Goal: Check status

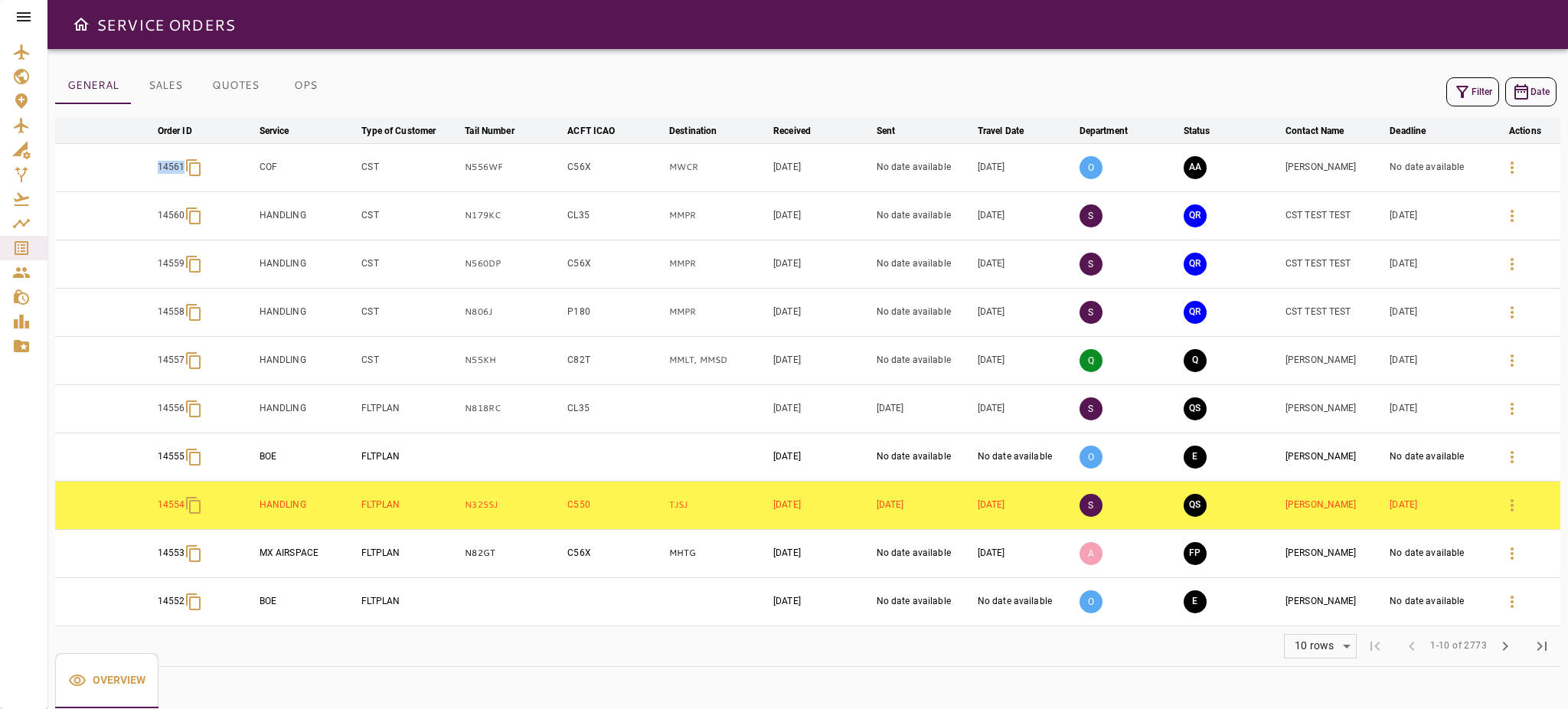
drag, startPoint x: 142, startPoint y: 166, endPoint x: 216, endPoint y: 170, distance: 74.1
click at [216, 170] on tr "14561 COF CST N556WF C56X MWCR [DATE] No date available [DATE] O AA [PERSON_NAM…" at bounding box center [808, 167] width 1505 height 48
copy p "14561"
drag, startPoint x: 593, startPoint y: 165, endPoint x: 561, endPoint y: 167, distance: 32.1
click at [561, 167] on tr "14561 COF CST N556WF C56X MWCR Sep 10, 2025 No date available Sep 17, 2025 O AA…" at bounding box center [808, 167] width 1505 height 48
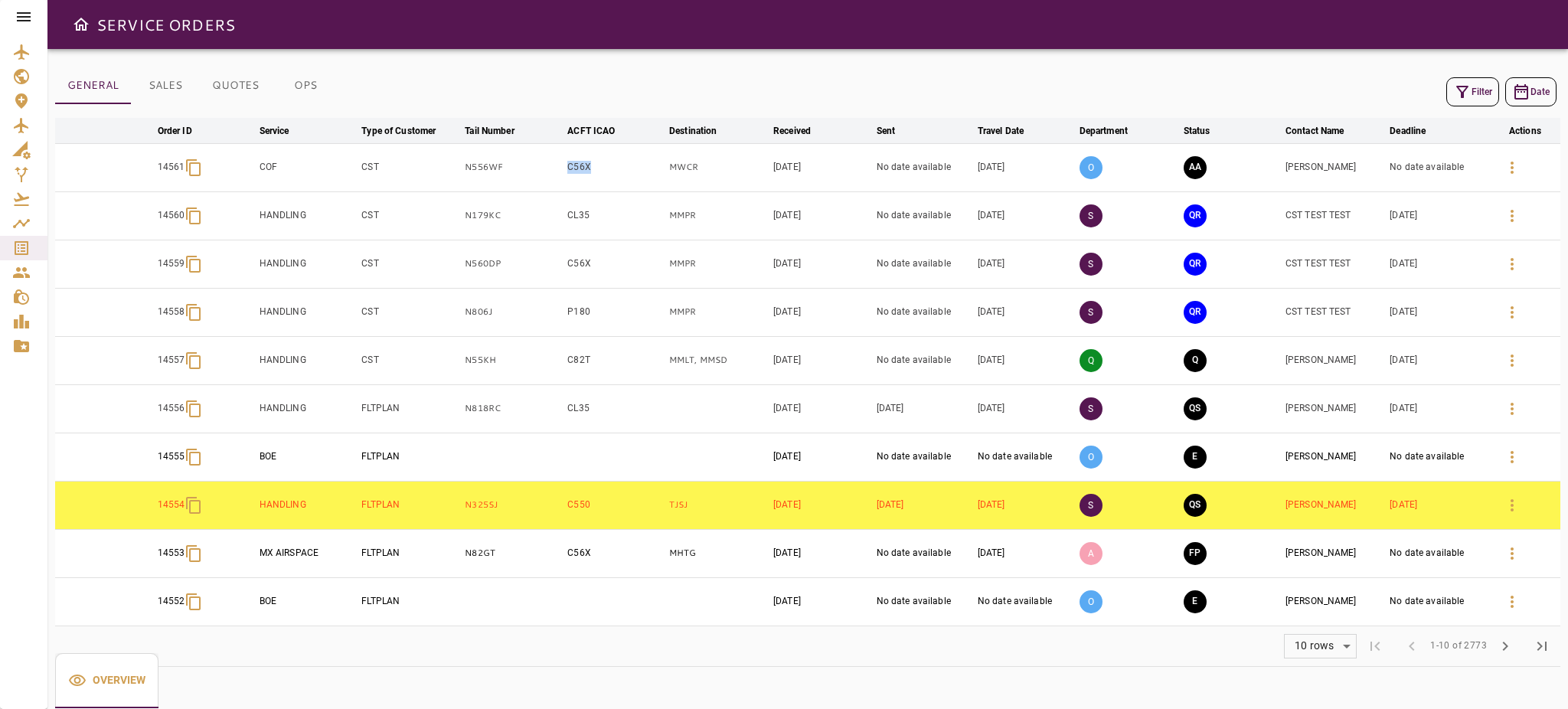
copy tr "C56X"
click at [1519, 171] on icon "button" at bounding box center [1512, 168] width 19 height 19
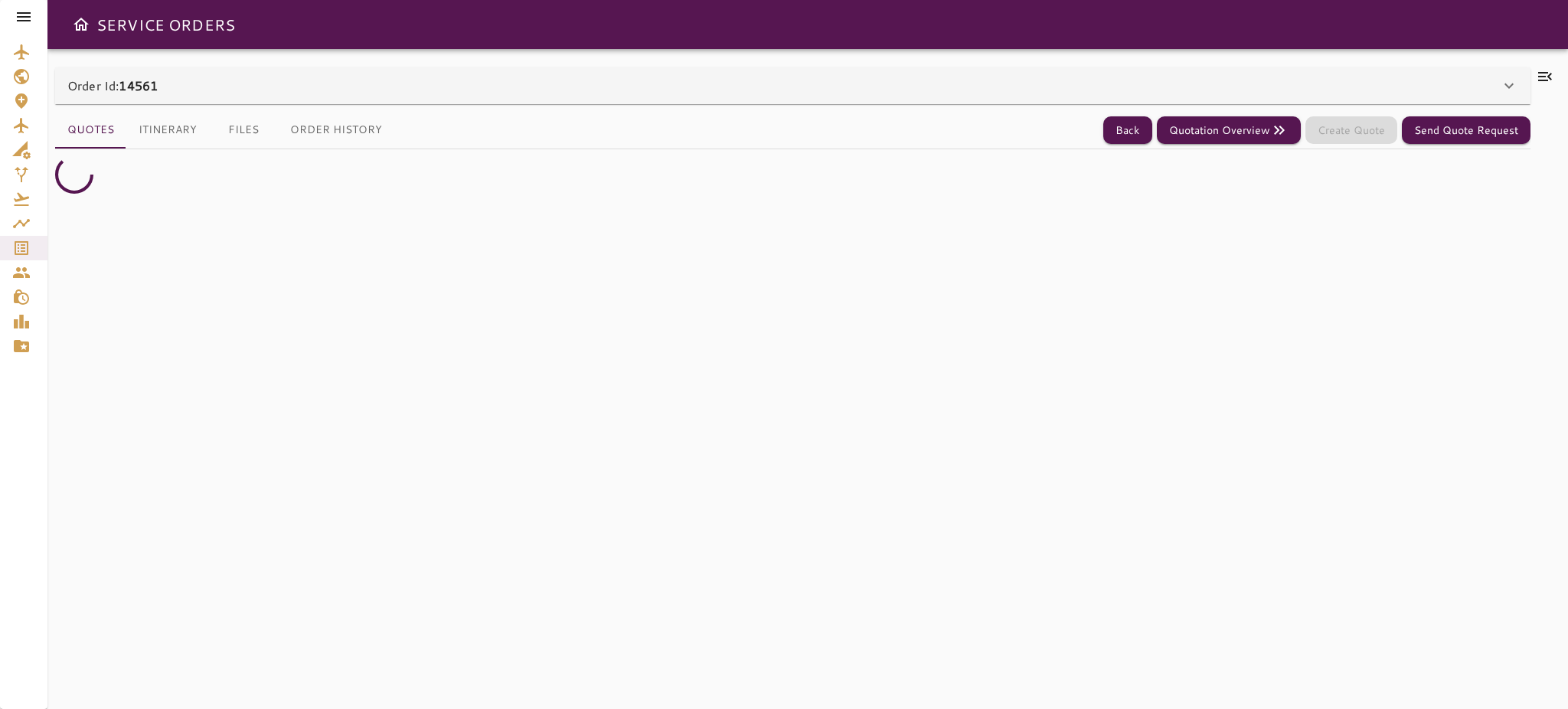
click at [1381, 79] on div "Order Id: 14561" at bounding box center [784, 86] width 1433 height 19
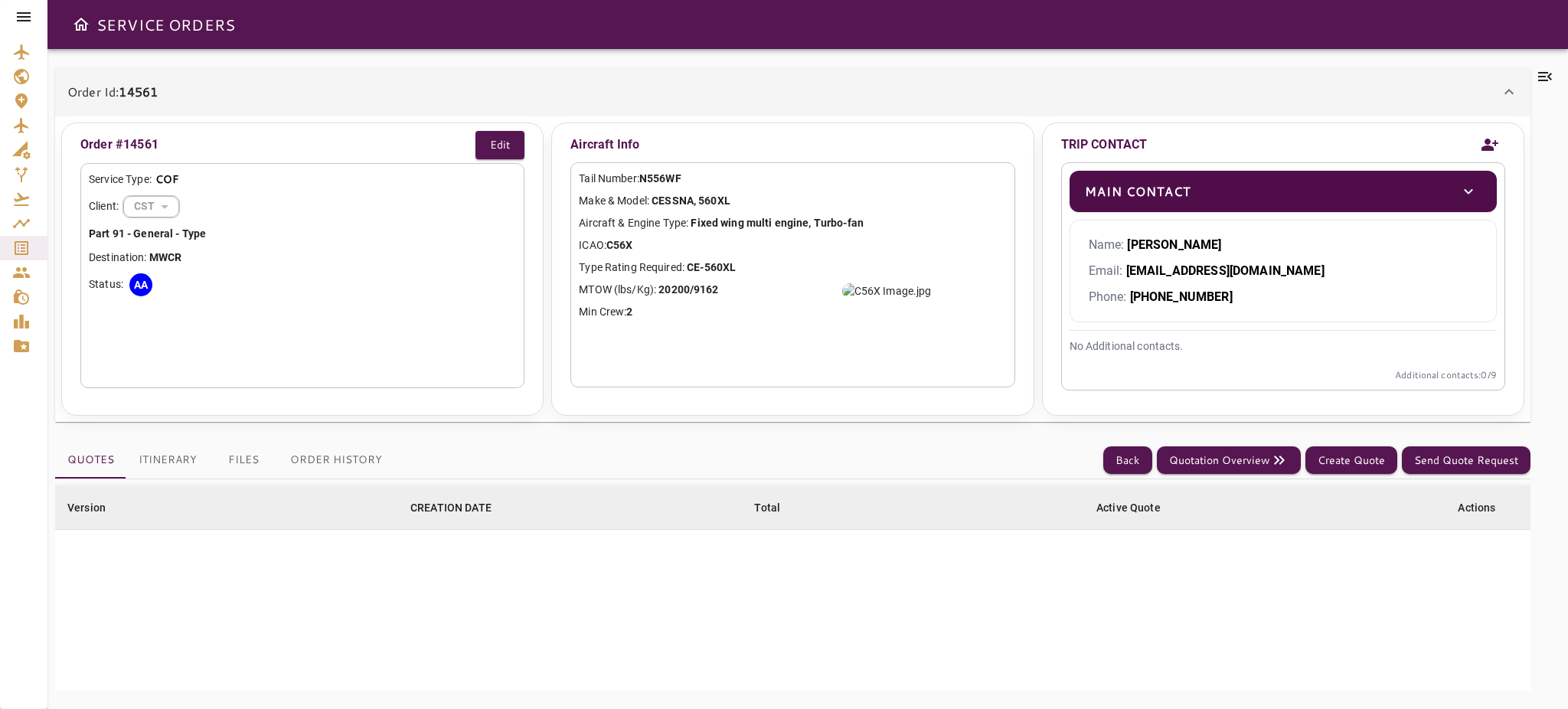
click at [1545, 75] on icon at bounding box center [1545, 77] width 19 height 19
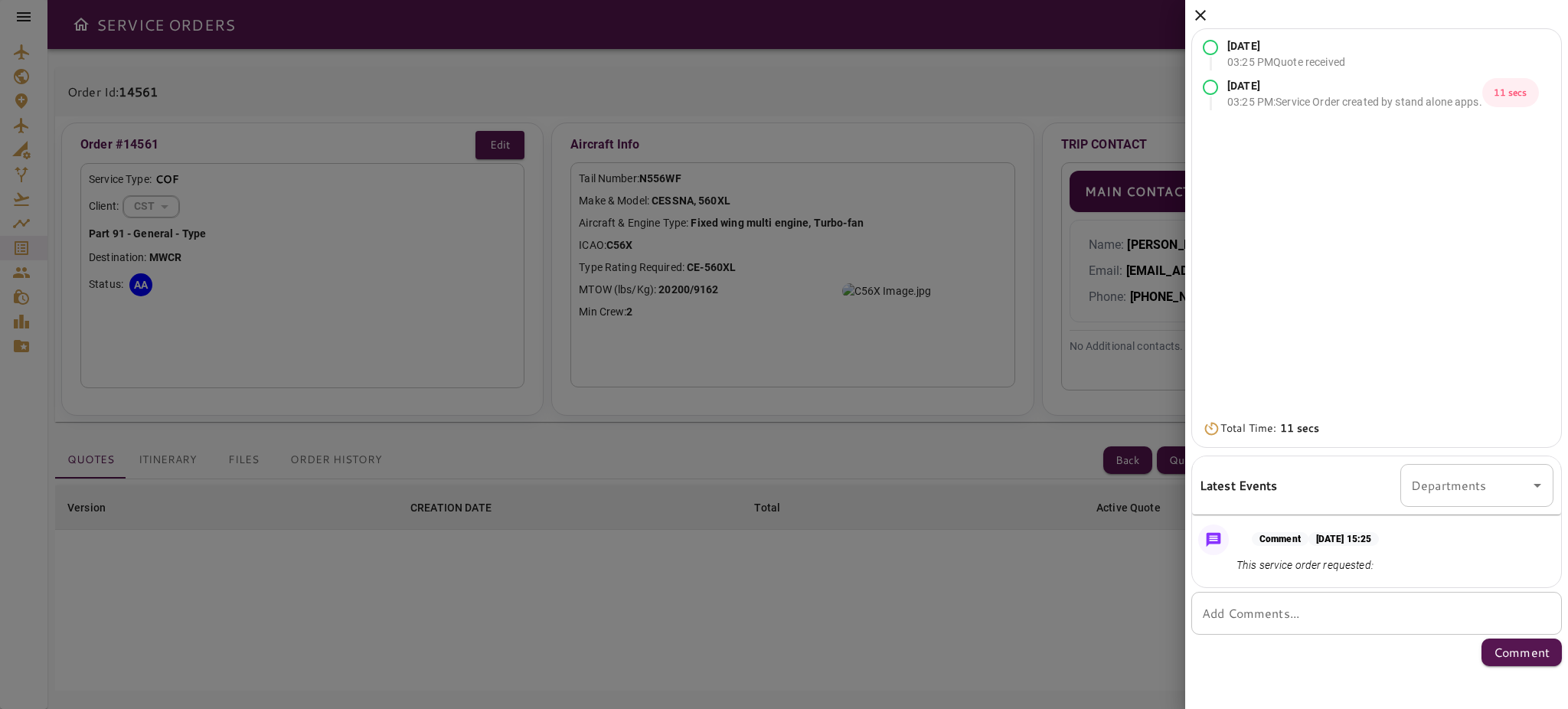
click at [1199, 11] on icon at bounding box center [1201, 16] width 19 height 19
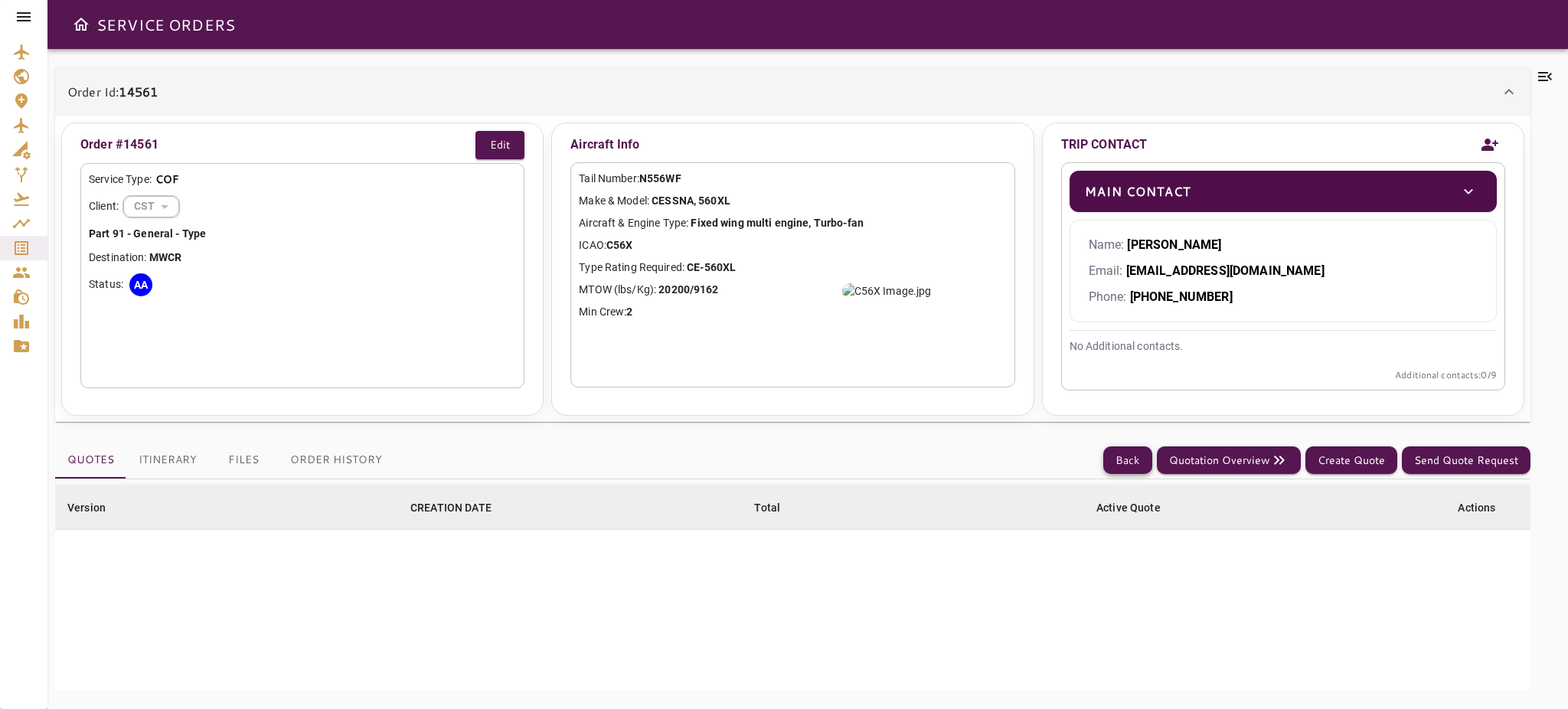
click at [1135, 469] on button "Back" at bounding box center [1128, 461] width 49 height 28
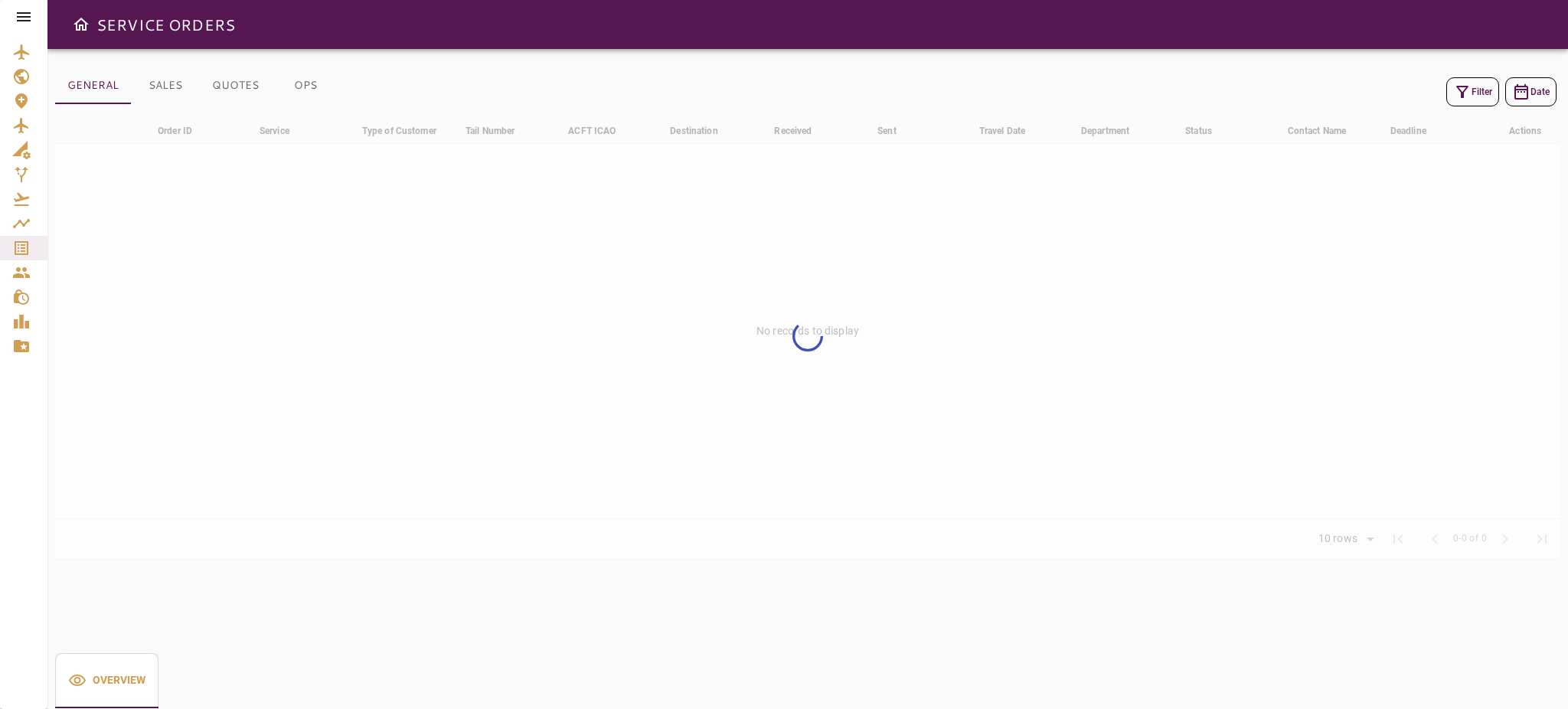
click at [1479, 92] on button "Filter" at bounding box center [1472, 91] width 53 height 29
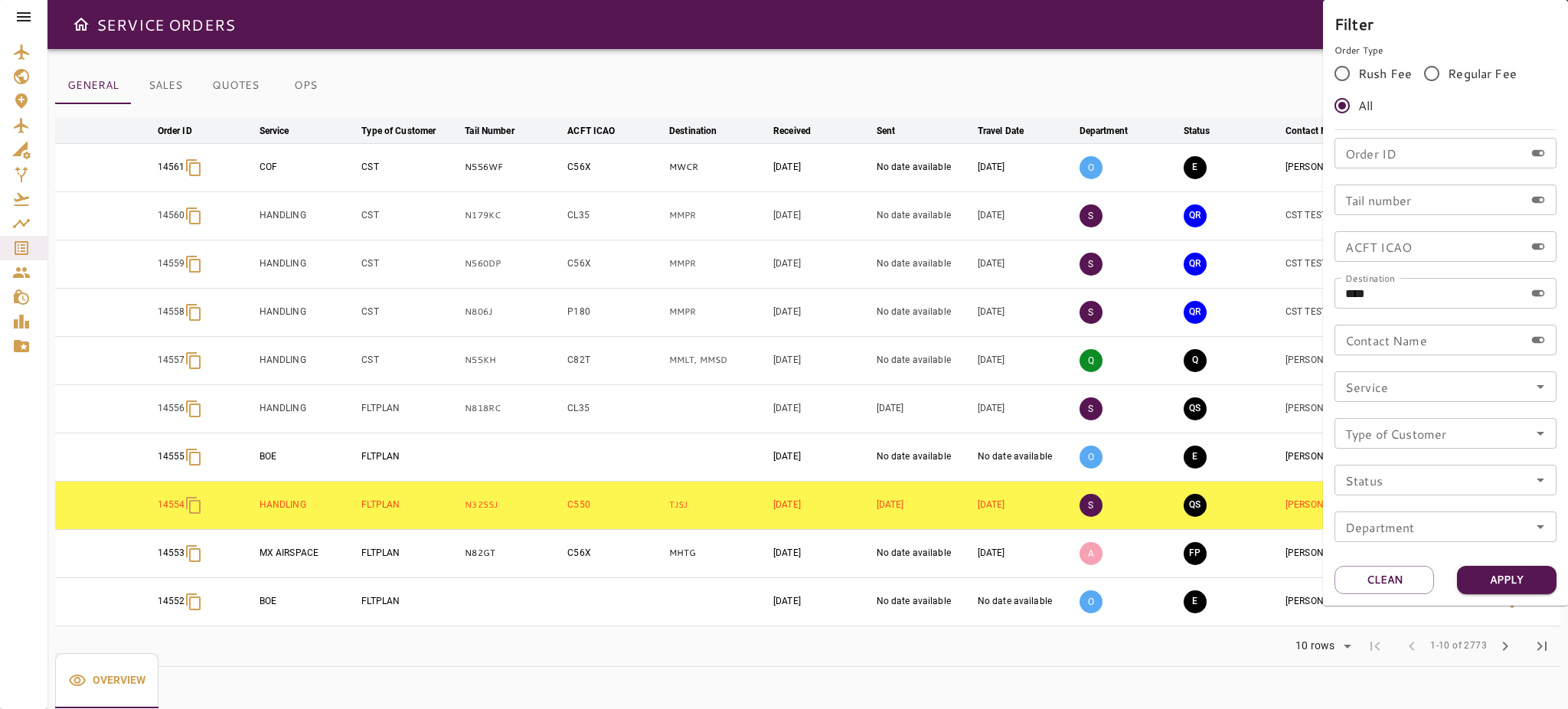
click at [1389, 161] on input "Order ID" at bounding box center [1429, 153] width 190 height 30
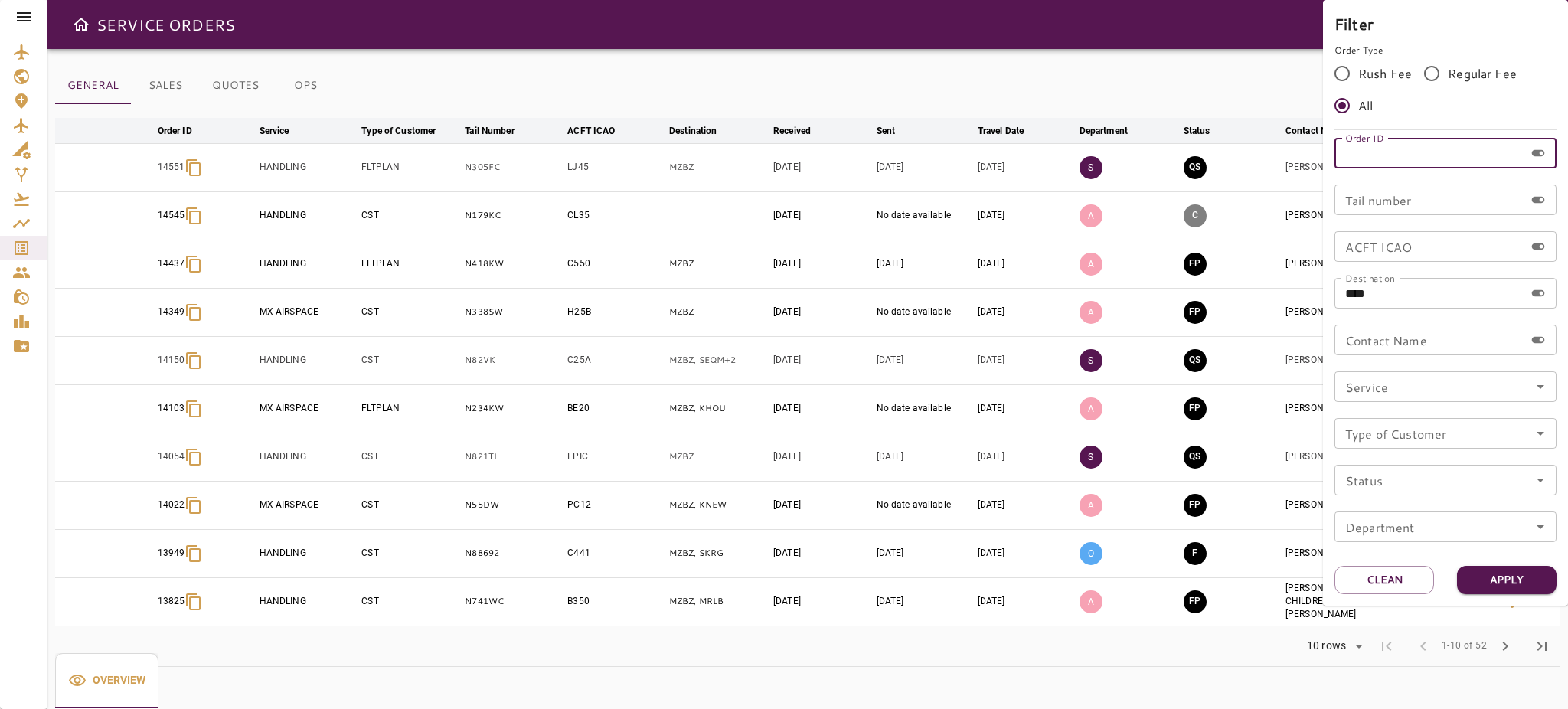
drag, startPoint x: 1383, startPoint y: 577, endPoint x: 1362, endPoint y: 180, distance: 397.6
click at [1383, 577] on button "Clean" at bounding box center [1384, 580] width 100 height 28
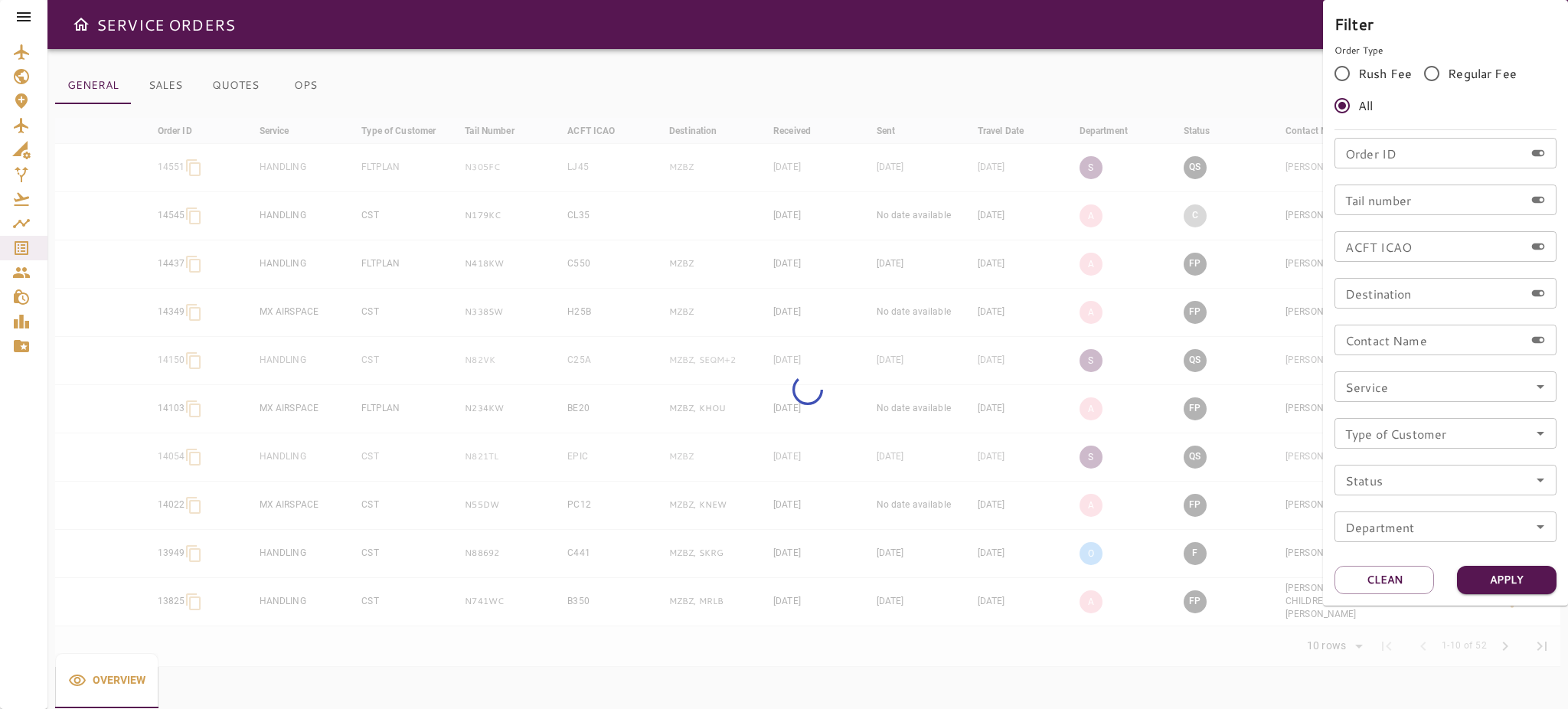
click at [1358, 156] on input "Order ID" at bounding box center [1429, 153] width 190 height 30
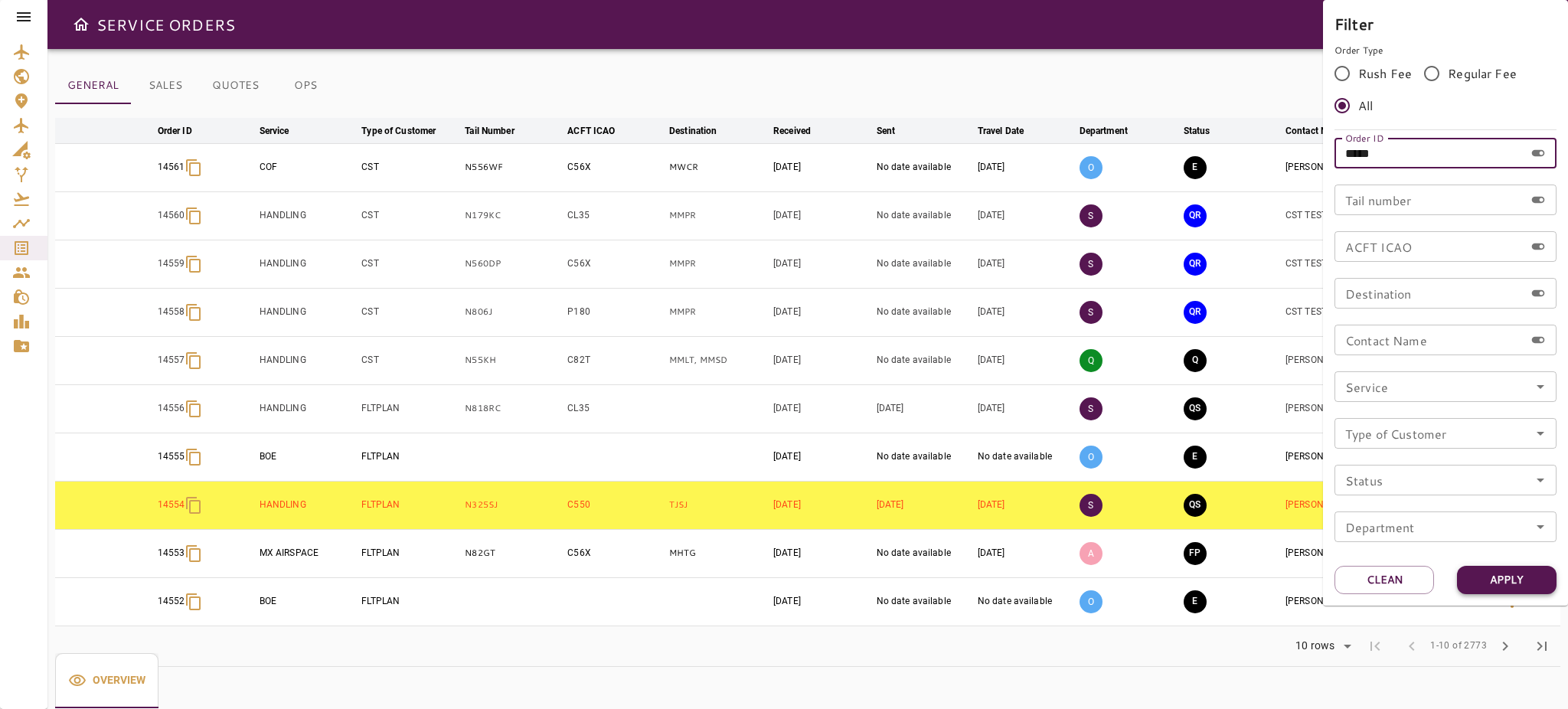
type input "*****"
click at [1493, 579] on button "Apply" at bounding box center [1507, 580] width 100 height 28
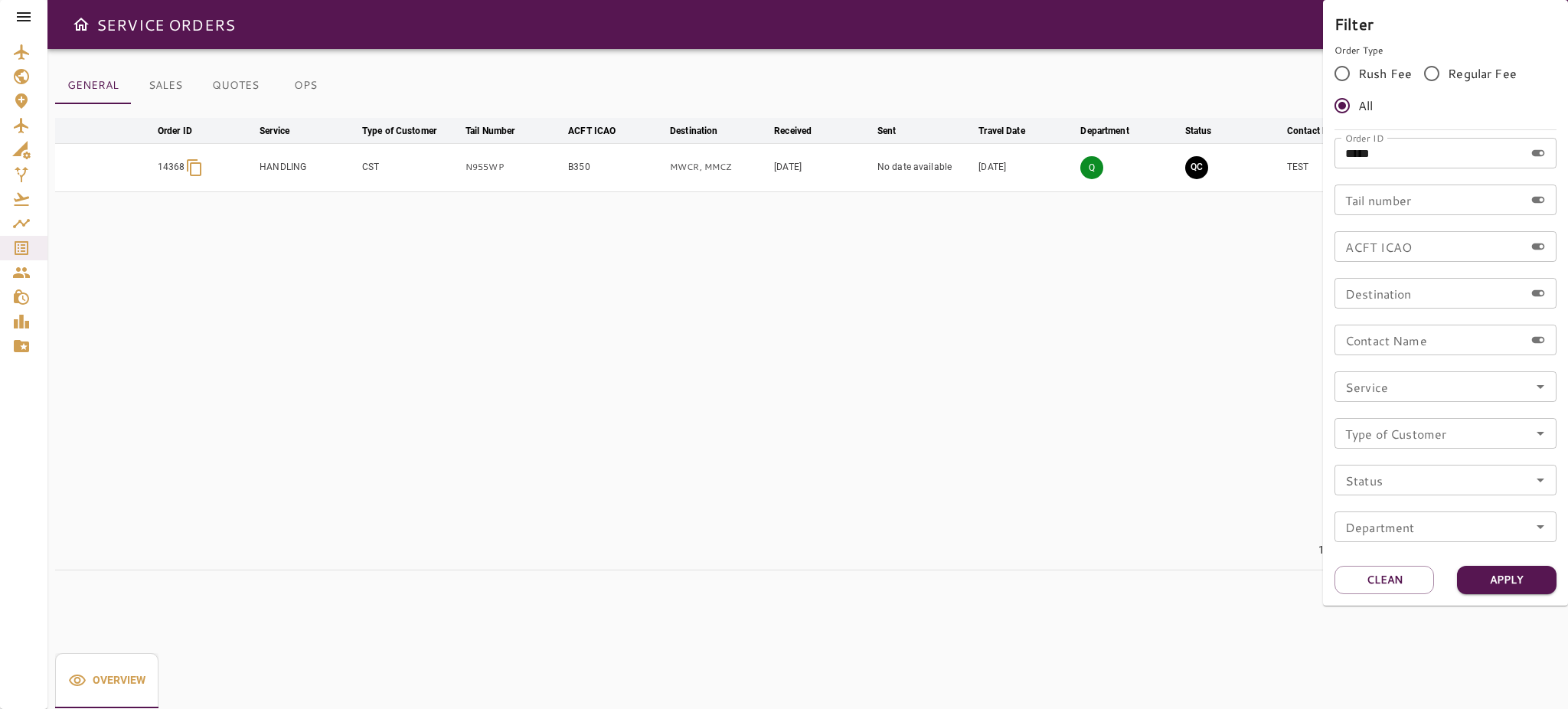
click at [1160, 448] on div at bounding box center [784, 354] width 1568 height 709
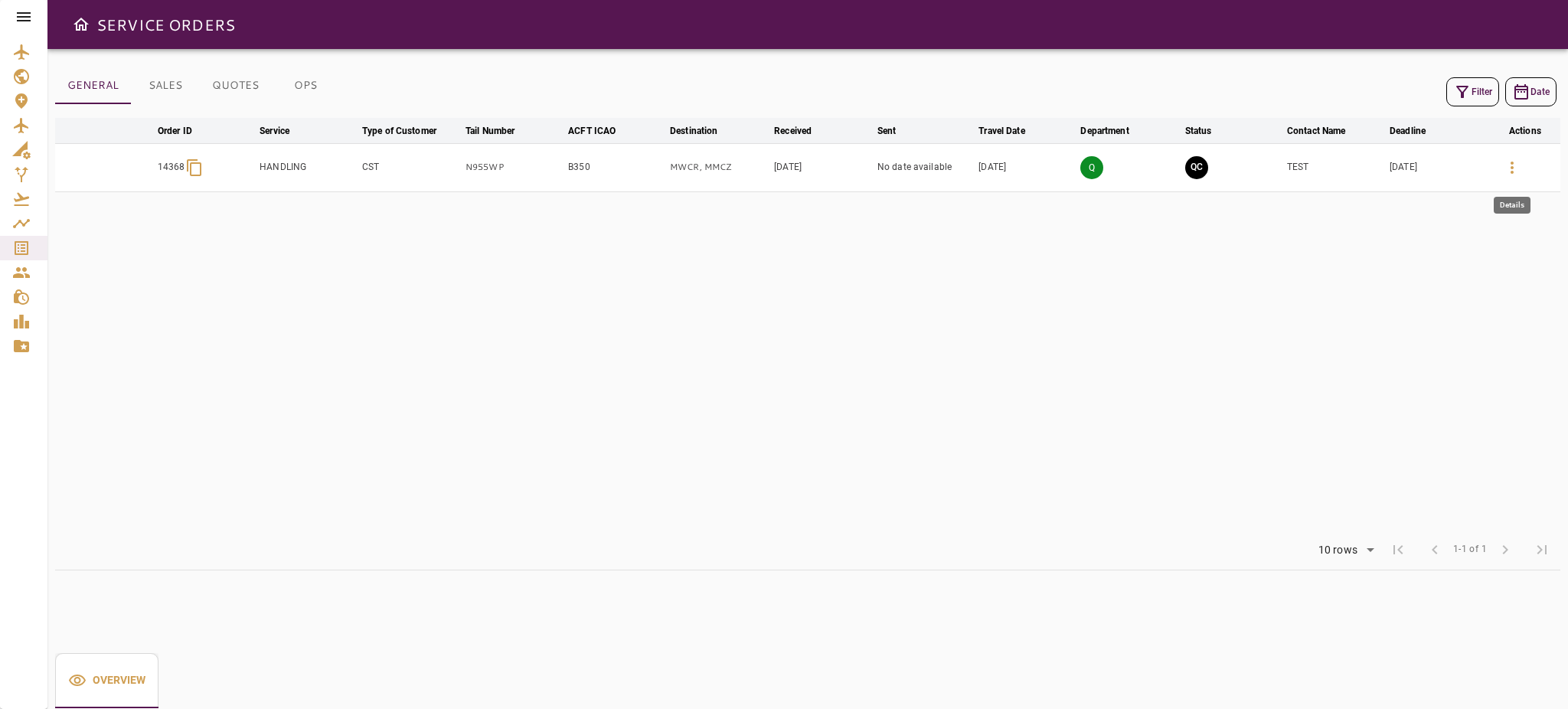
click at [1503, 163] on icon "button" at bounding box center [1512, 168] width 19 height 19
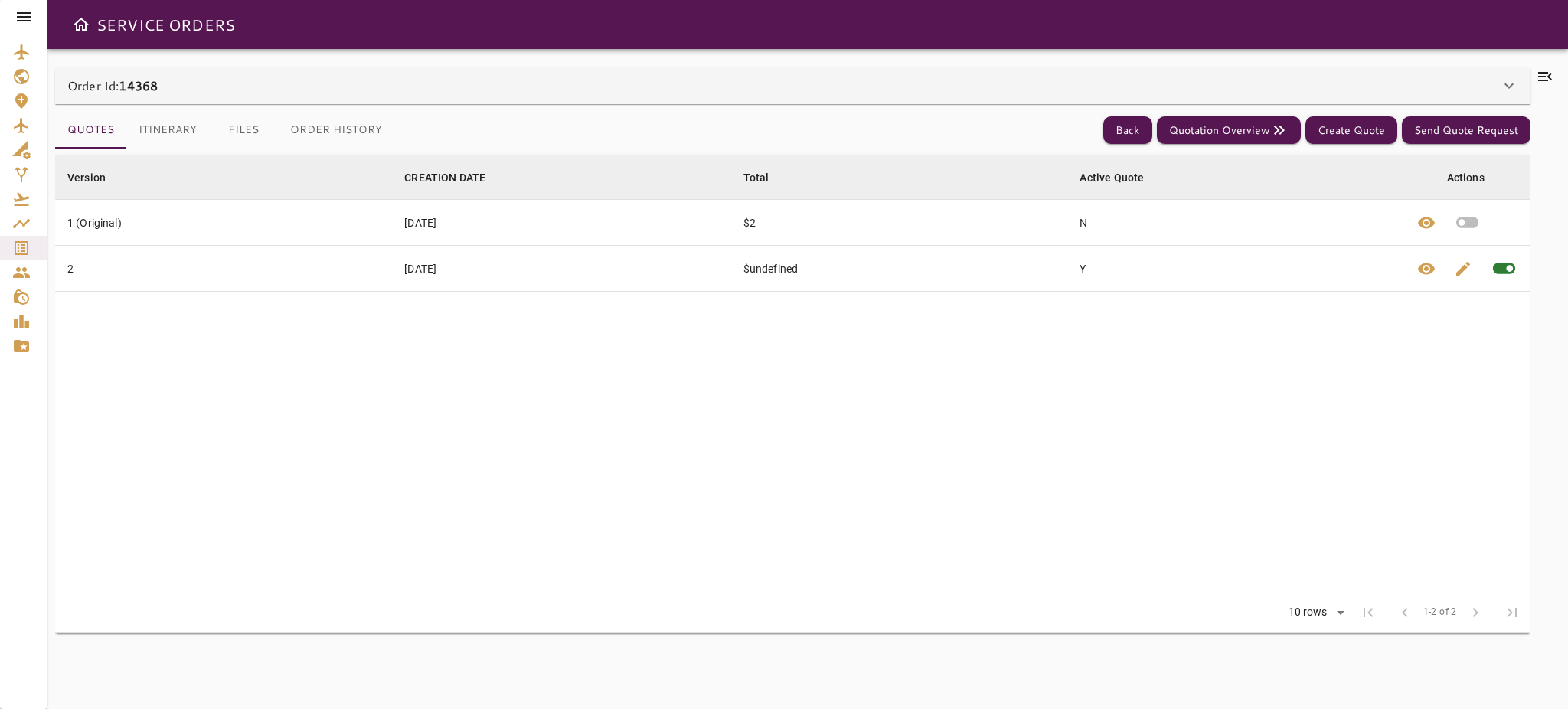
click at [850, 233] on td "$2" at bounding box center [900, 223] width 337 height 46
click at [1266, 126] on button "Quotation Overview" at bounding box center [1229, 131] width 144 height 28
click at [1474, 222] on icon "button" at bounding box center [1467, 223] width 23 height 12
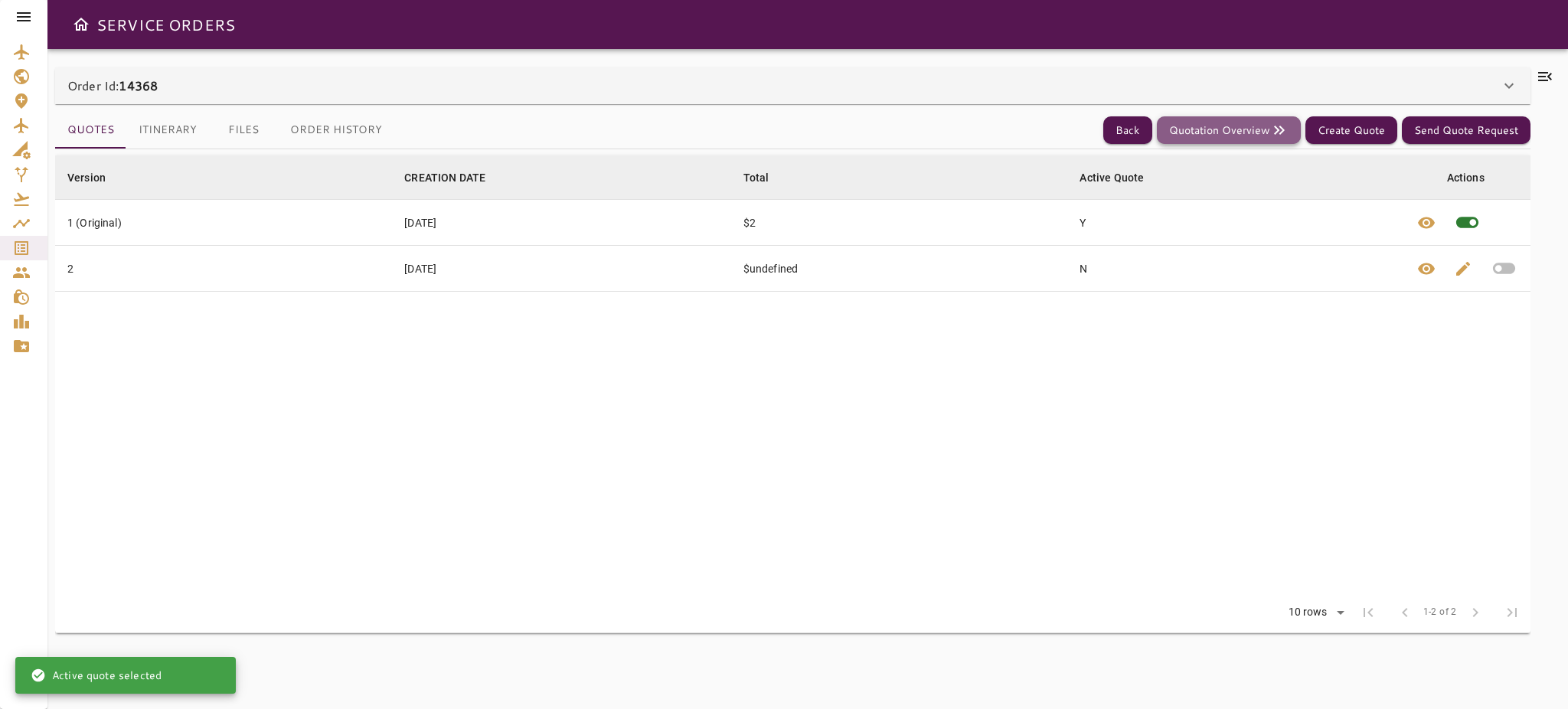
click at [1223, 132] on button "Quotation Overview" at bounding box center [1229, 131] width 144 height 28
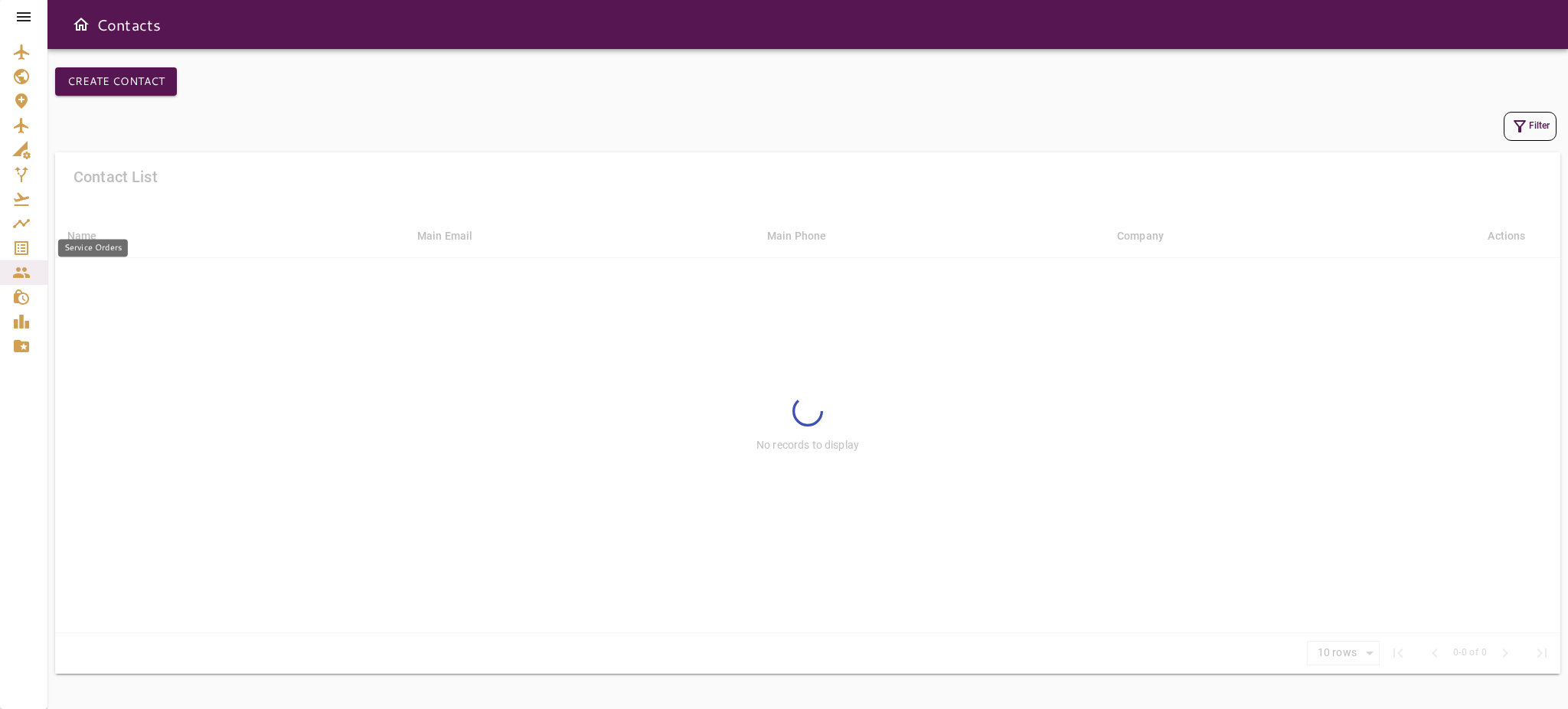
click at [27, 244] on icon "Service Orders" at bounding box center [22, 248] width 14 height 14
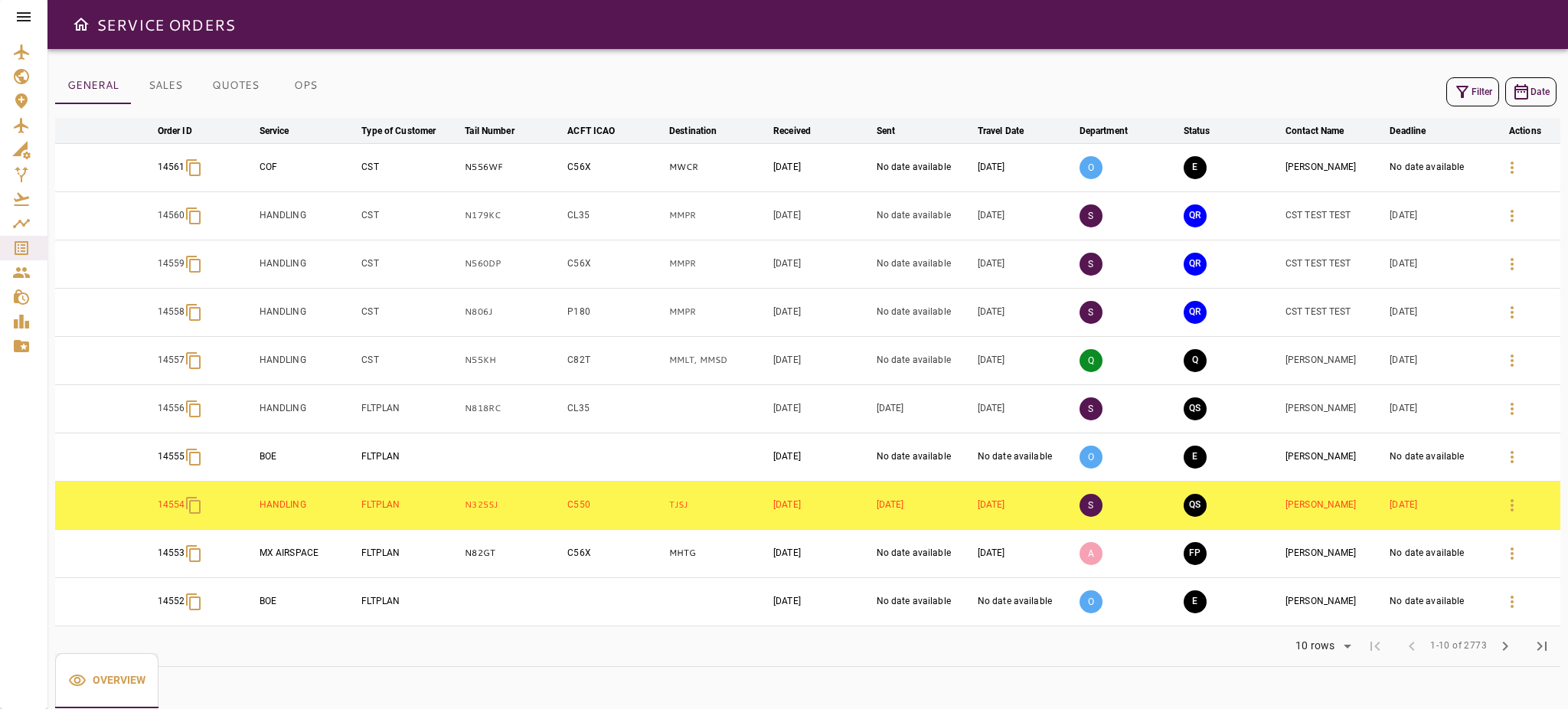
click at [1477, 99] on button "Filter" at bounding box center [1472, 91] width 53 height 29
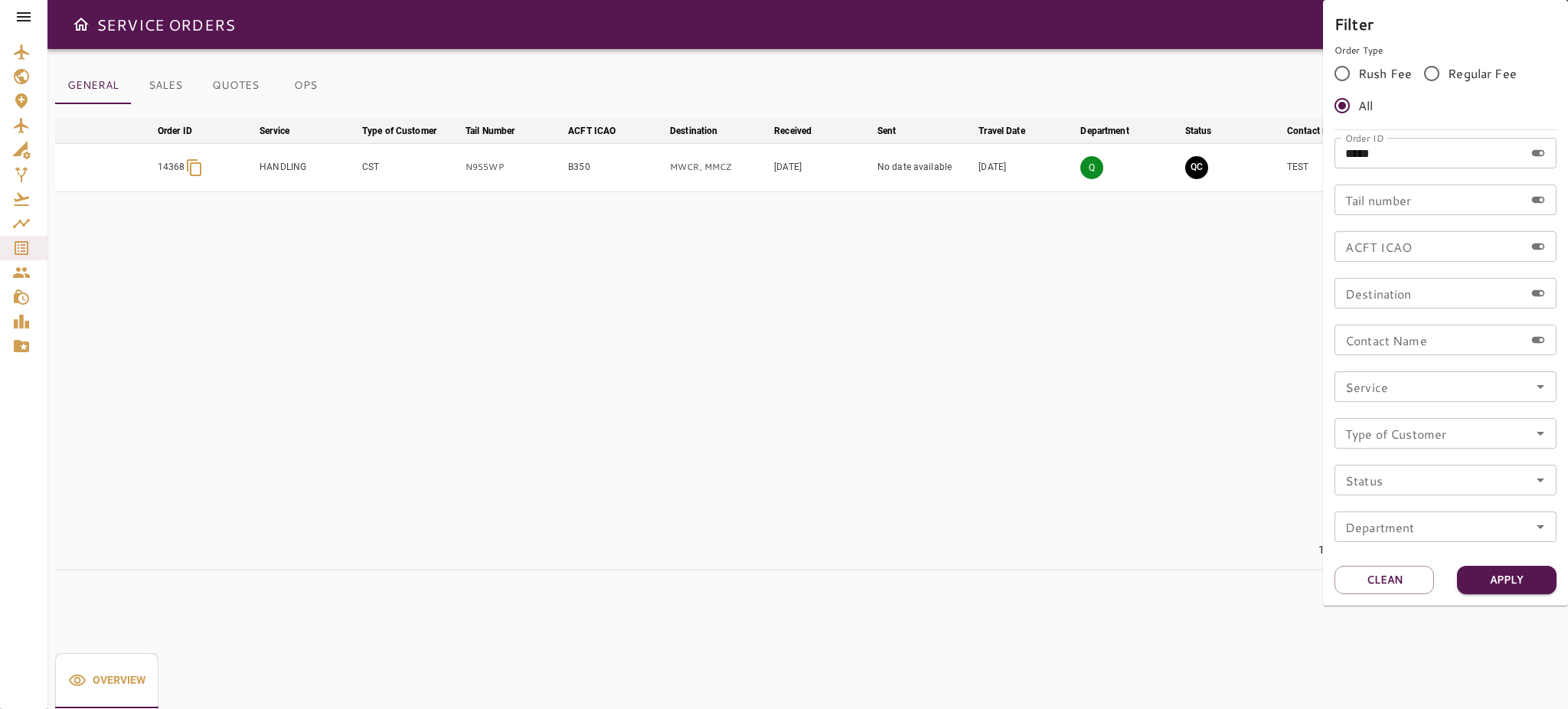
click at [969, 311] on div at bounding box center [784, 354] width 1568 height 709
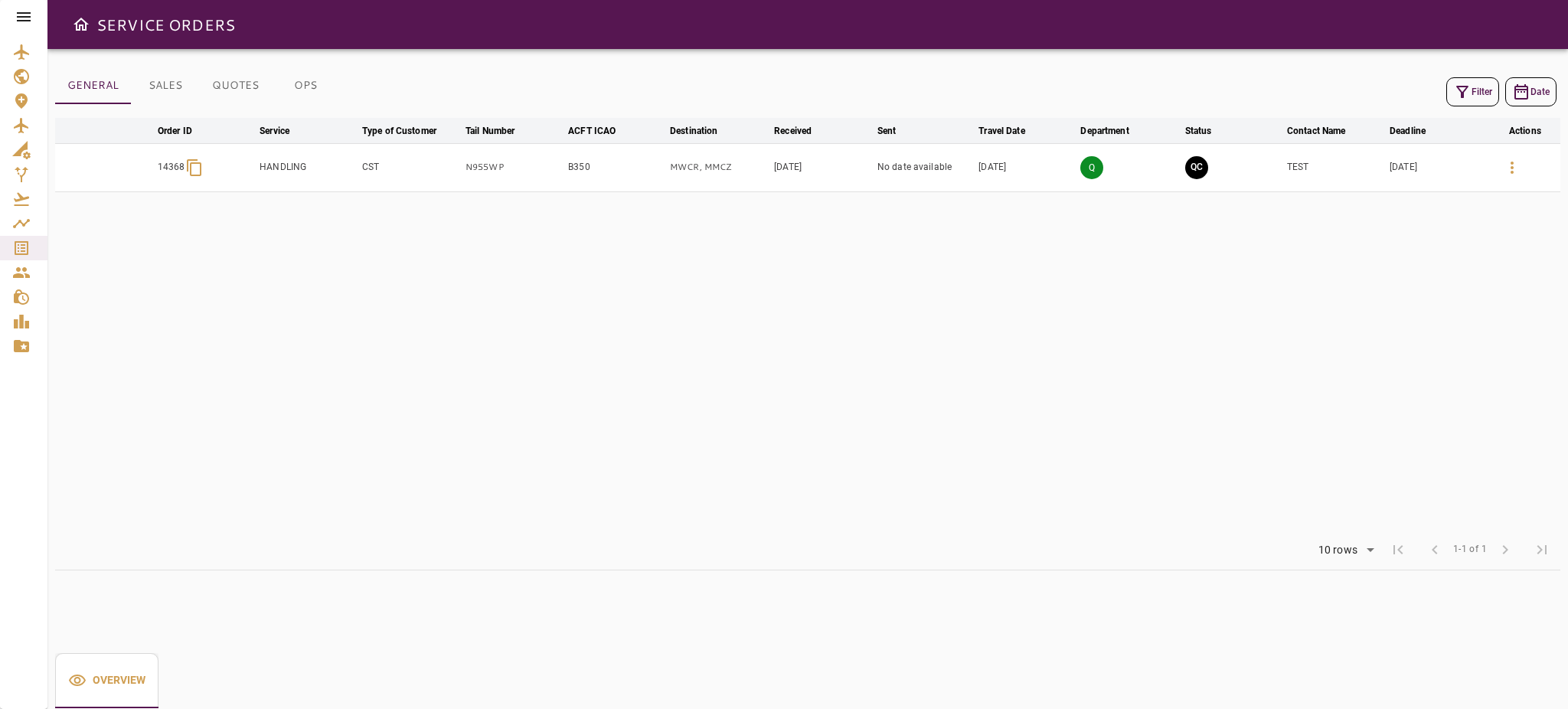
click at [1511, 160] on icon "button" at bounding box center [1512, 168] width 19 height 19
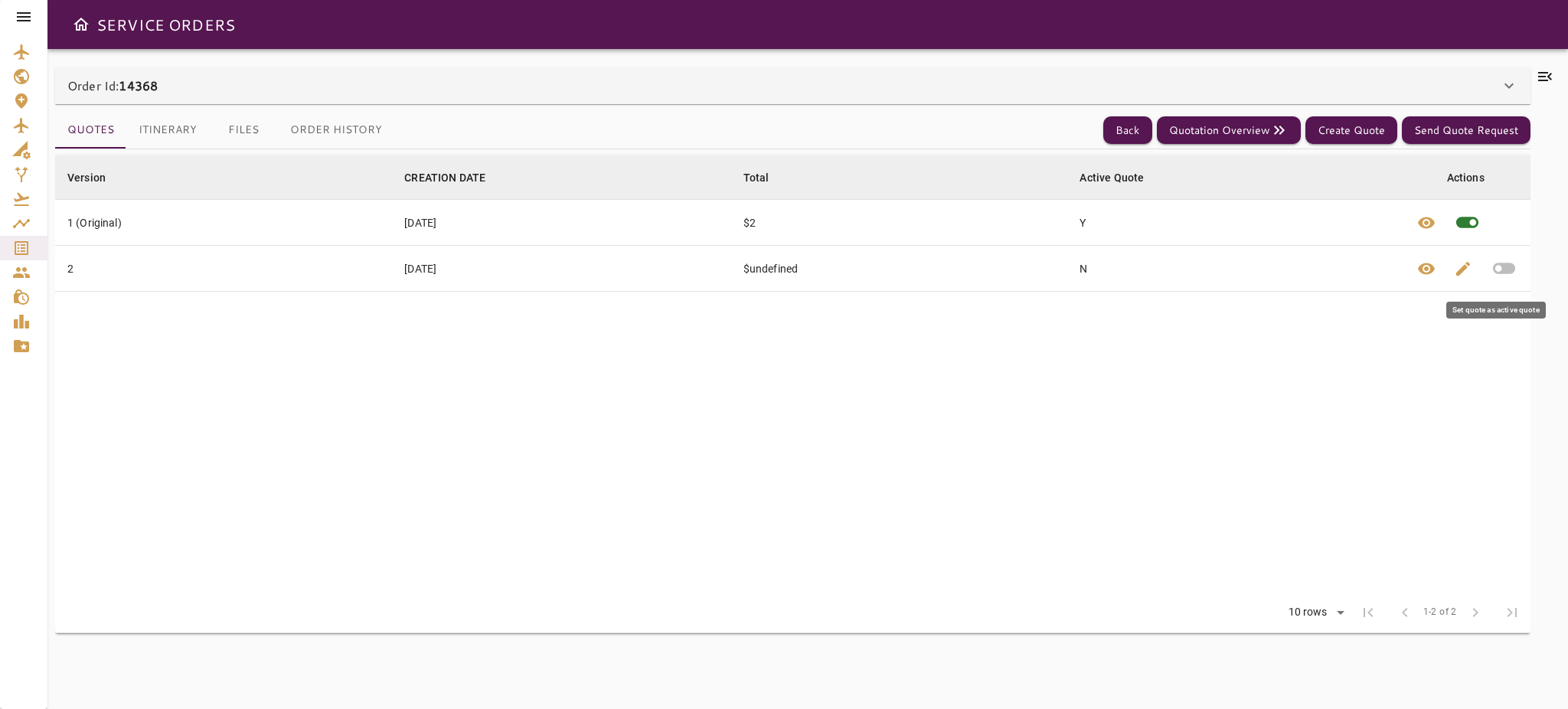
click at [1514, 265] on icon "button" at bounding box center [1503, 269] width 26 height 26
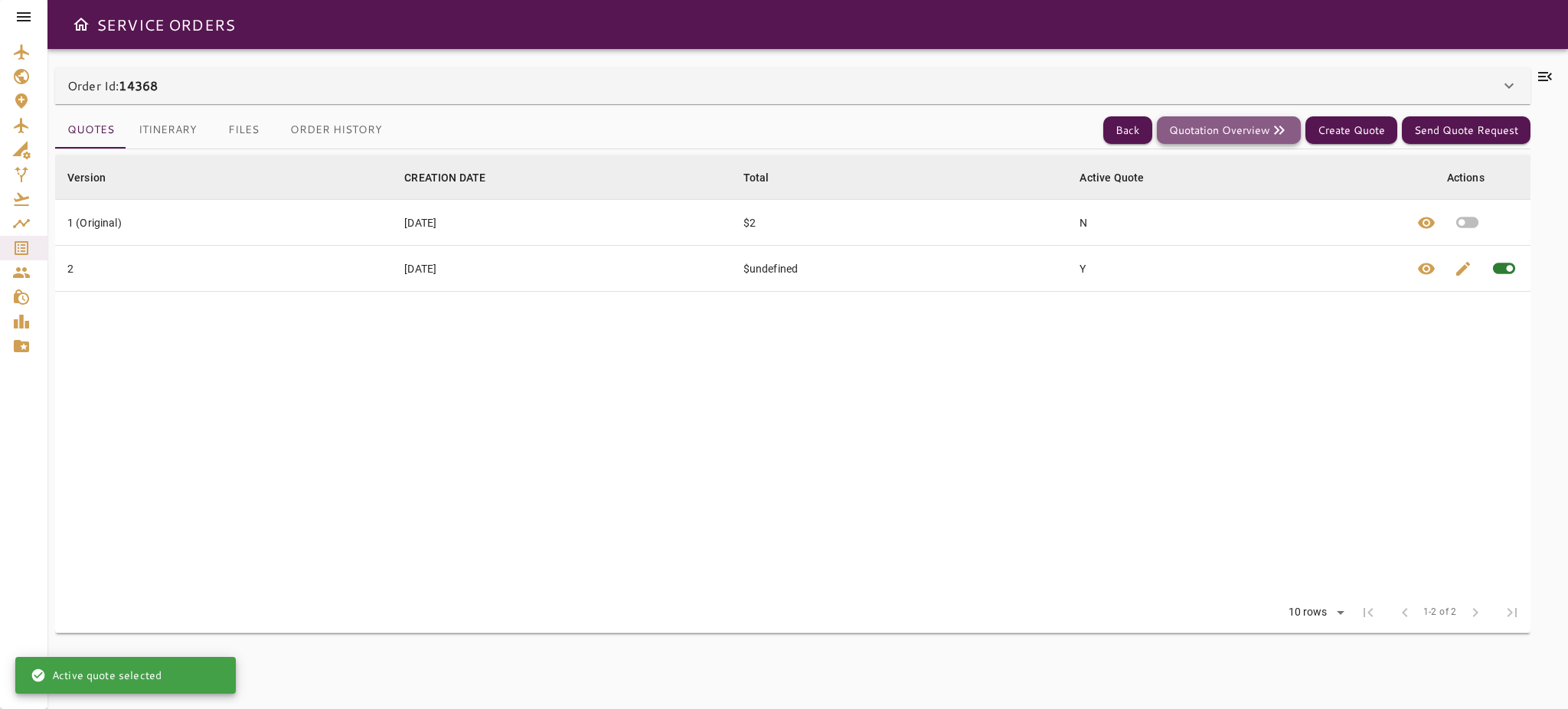
click at [1236, 127] on button "Quotation Overview" at bounding box center [1229, 131] width 144 height 28
